Goal: Subscribe to service/newsletter

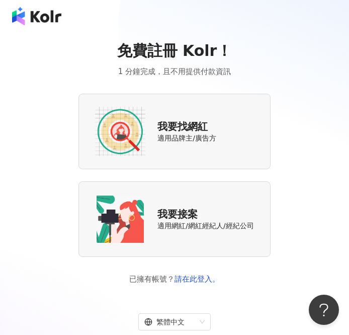
click at [204, 322] on span "繁體中文" at bounding box center [174, 321] width 60 height 16
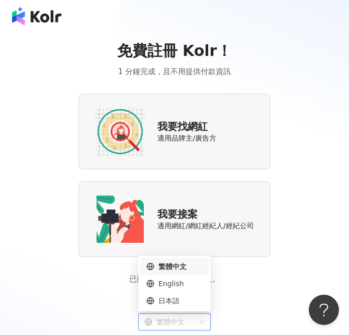
click at [193, 286] on div "English" at bounding box center [174, 283] width 56 height 11
